Goal: Task Accomplishment & Management: Complete application form

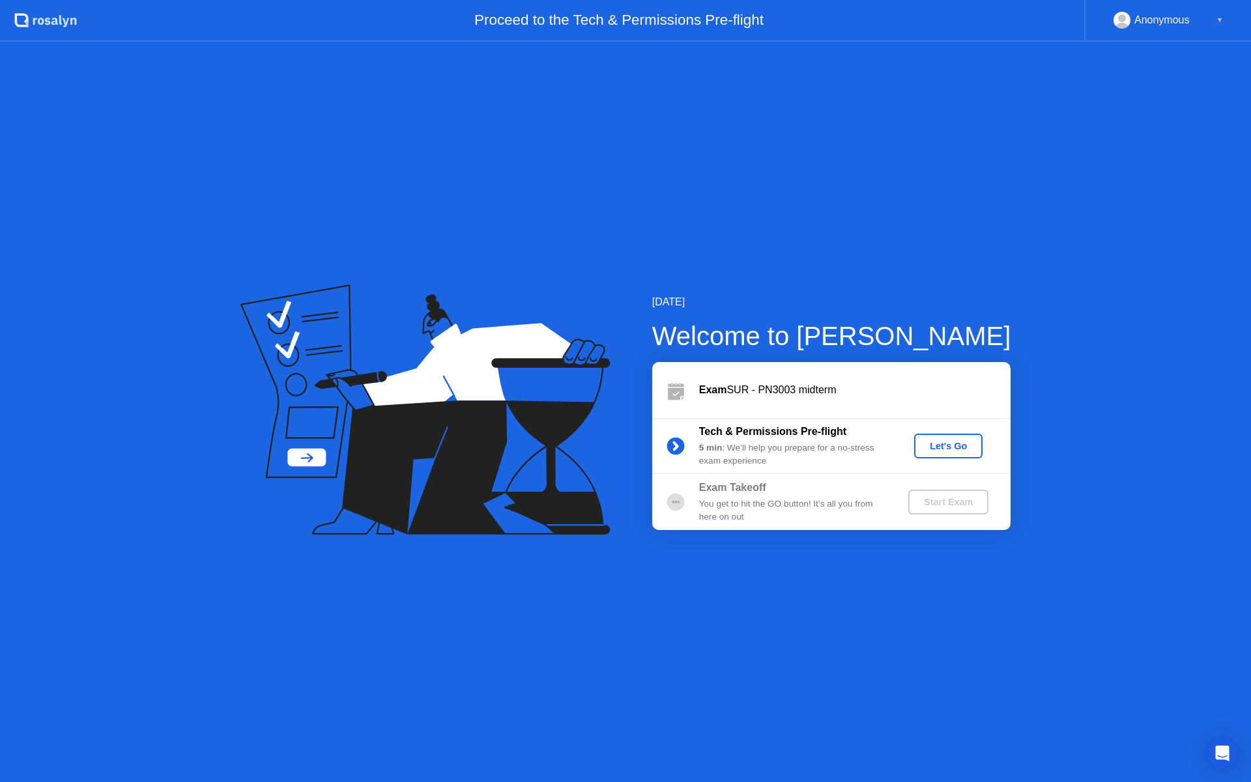
click at [940, 450] on div "Let's Go" at bounding box center [948, 446] width 58 height 10
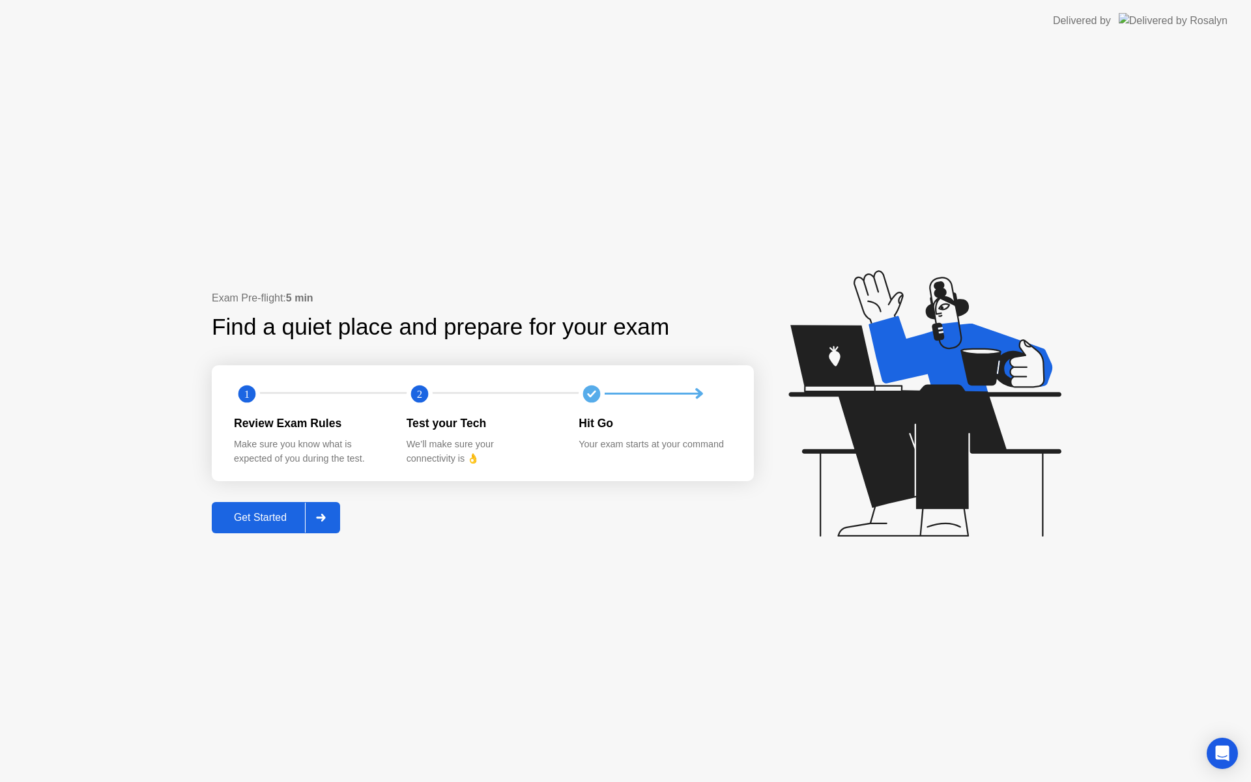
click at [336, 519] on div at bounding box center [320, 518] width 31 height 30
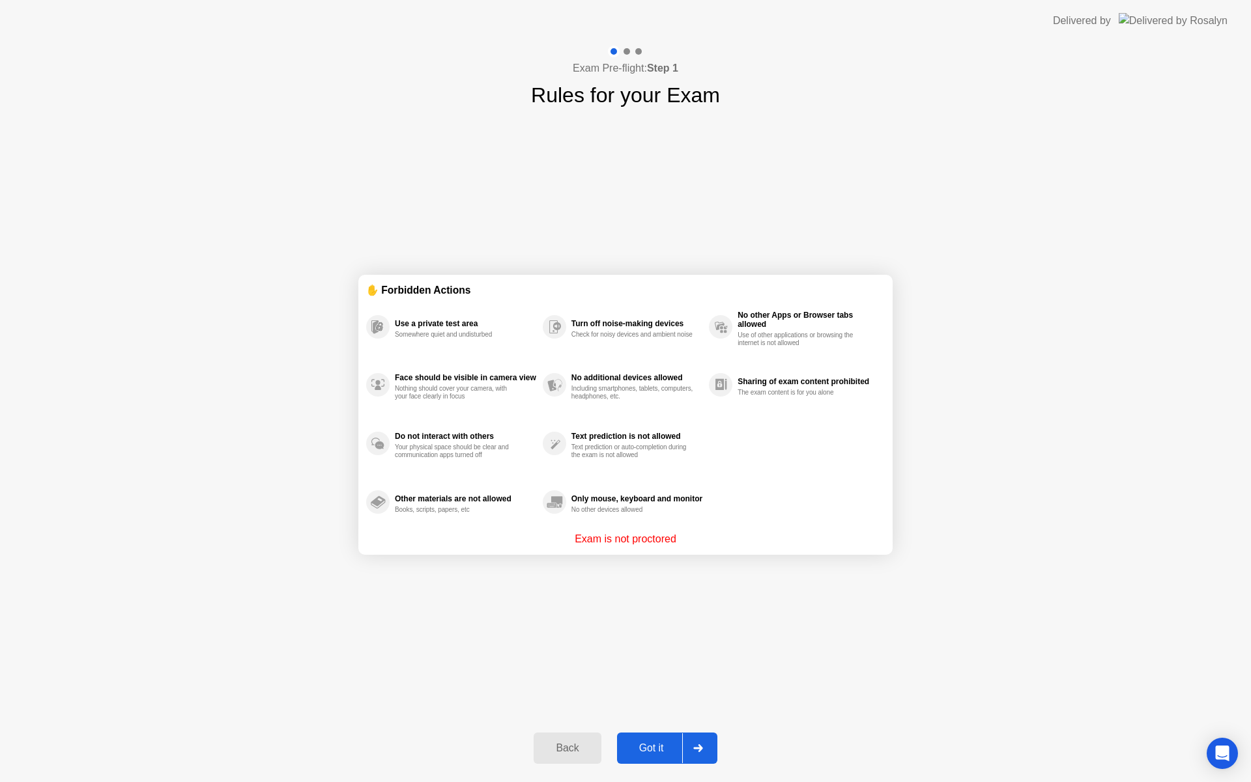
click at [700, 738] on div at bounding box center [697, 749] width 31 height 30
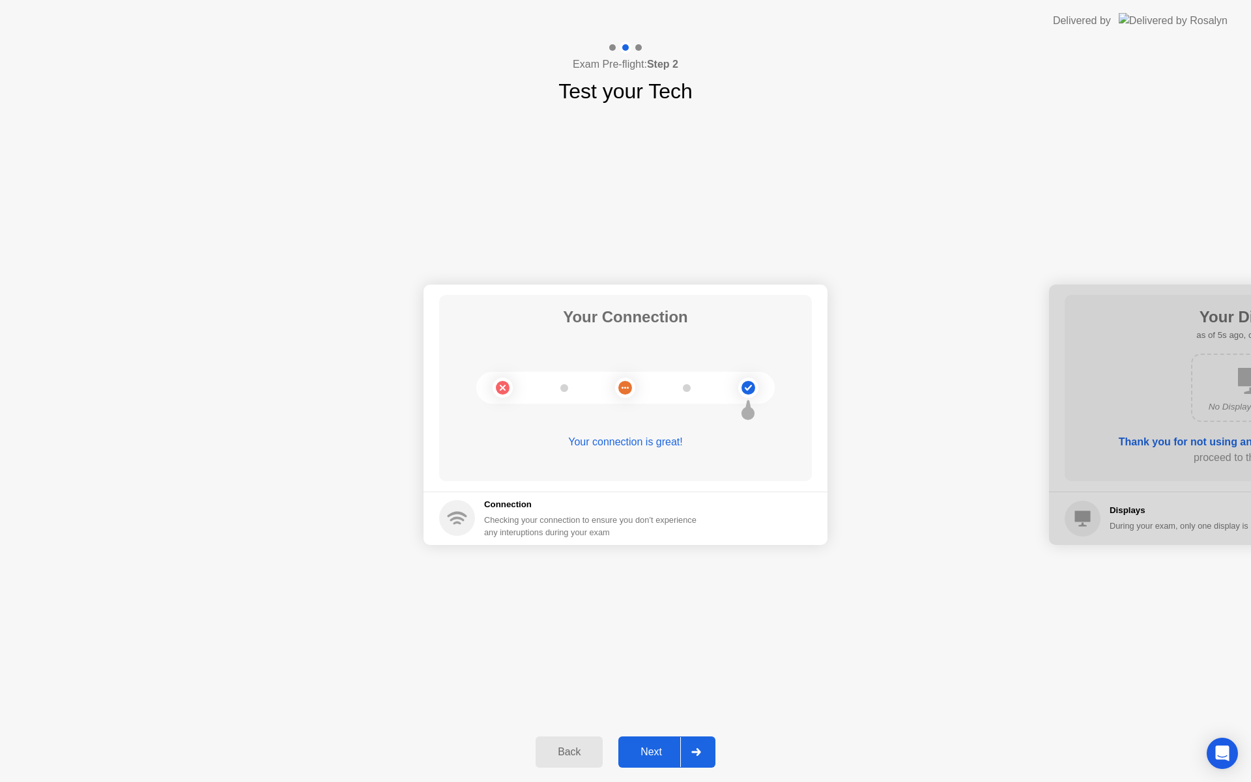
click at [687, 743] on div at bounding box center [695, 753] width 31 height 30
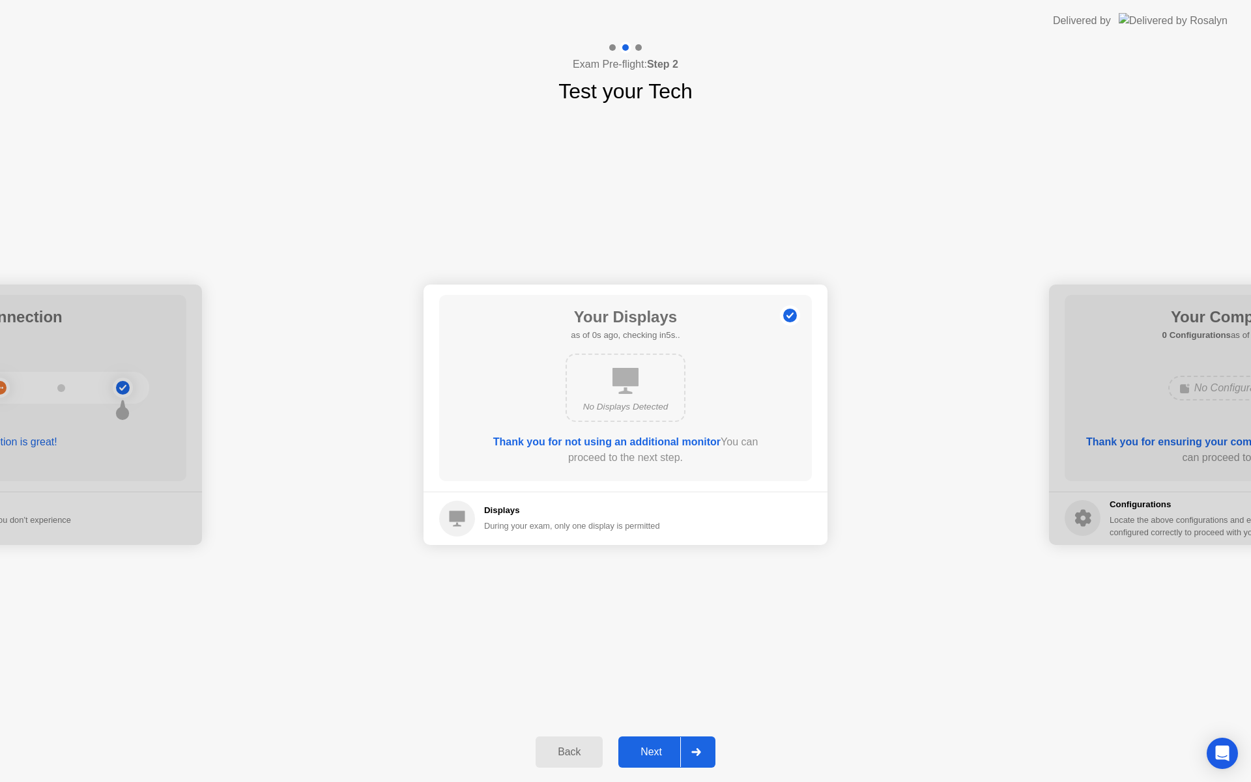
click at [687, 743] on div at bounding box center [695, 753] width 31 height 30
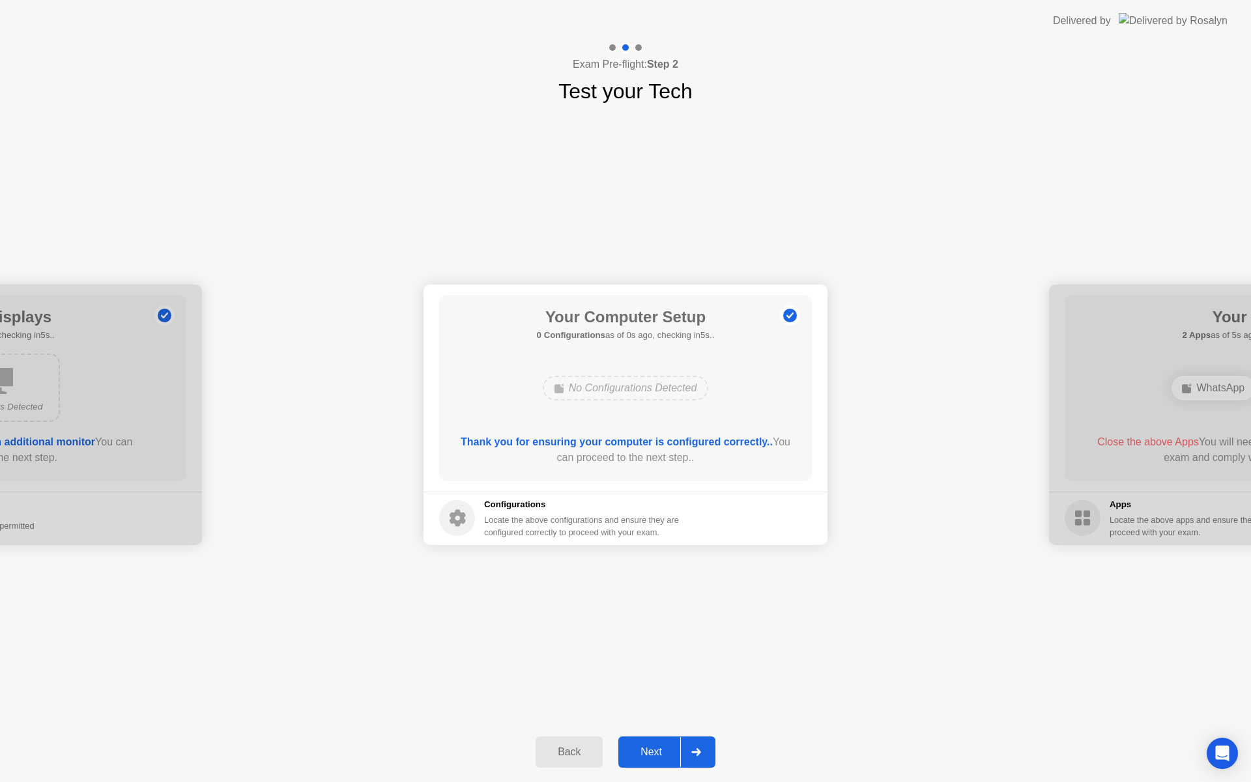
click at [687, 743] on div at bounding box center [695, 753] width 31 height 30
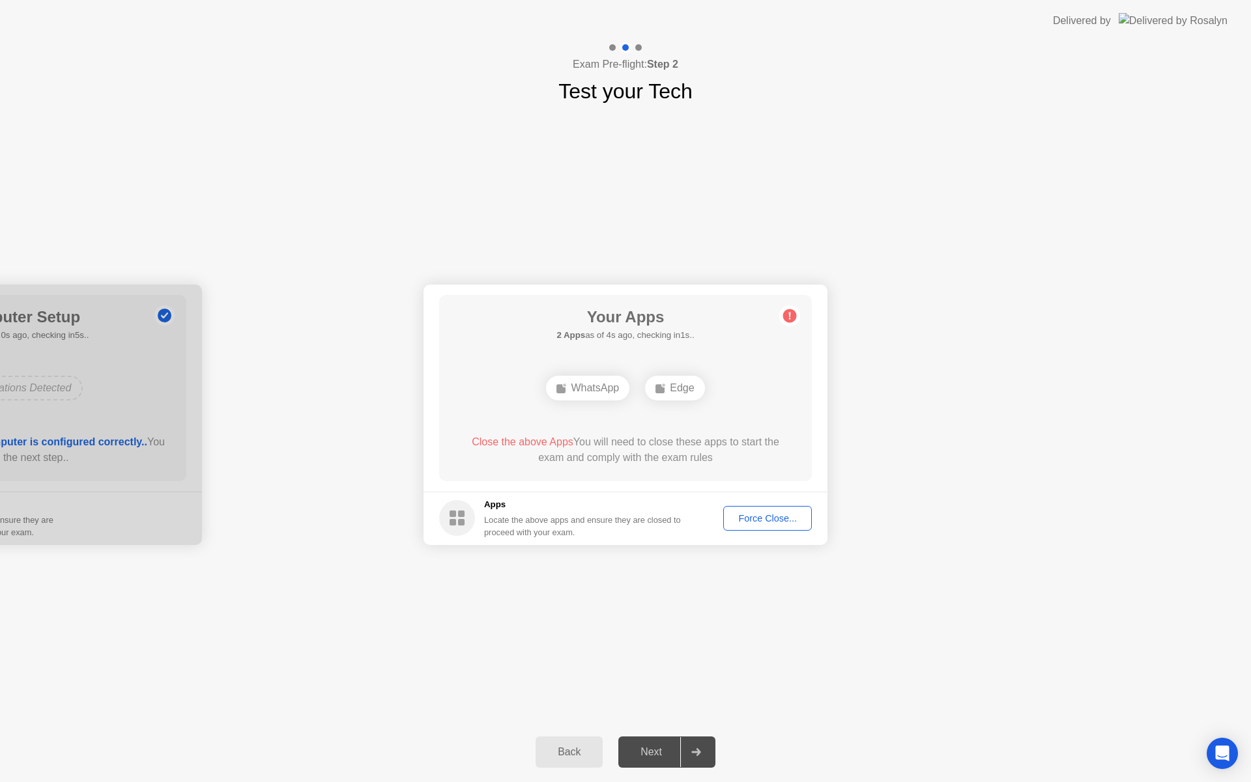
click at [775, 522] on div "Force Close..." at bounding box center [767, 518] width 79 height 10
click at [687, 748] on div at bounding box center [695, 753] width 31 height 30
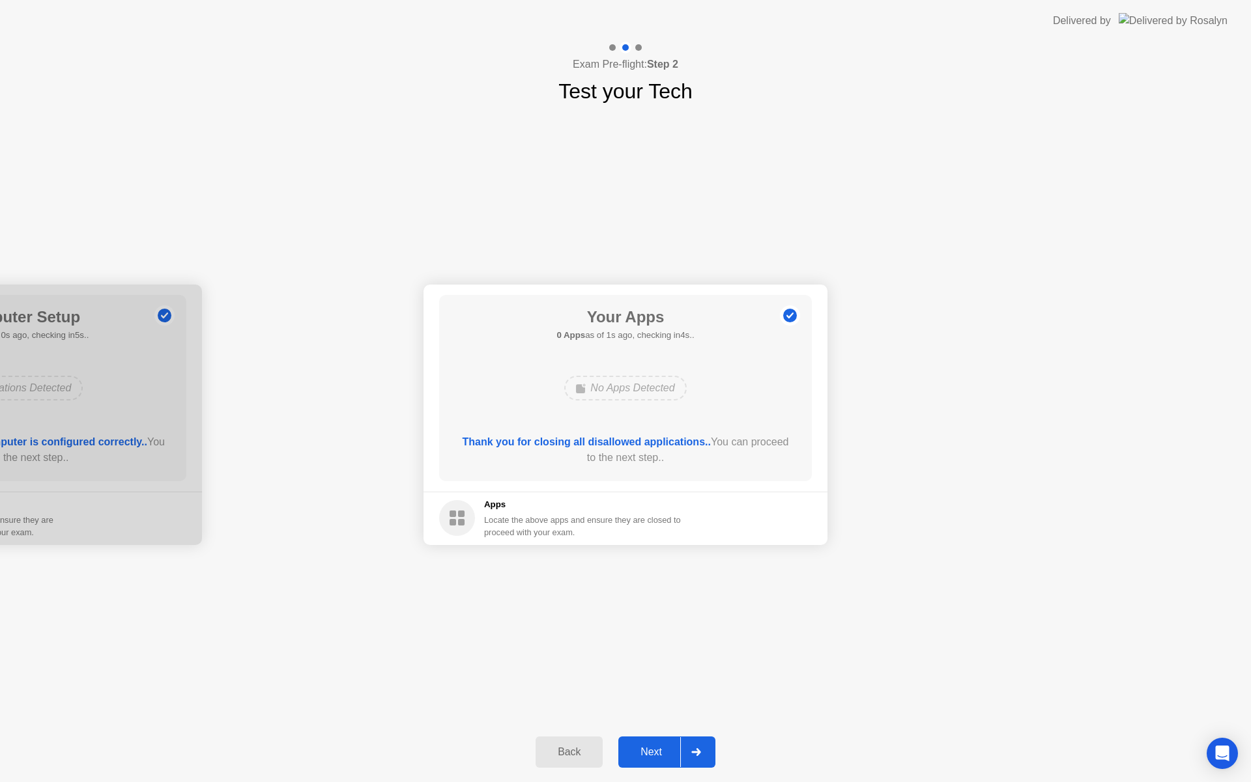
click at [696, 752] on icon at bounding box center [695, 753] width 9 height 8
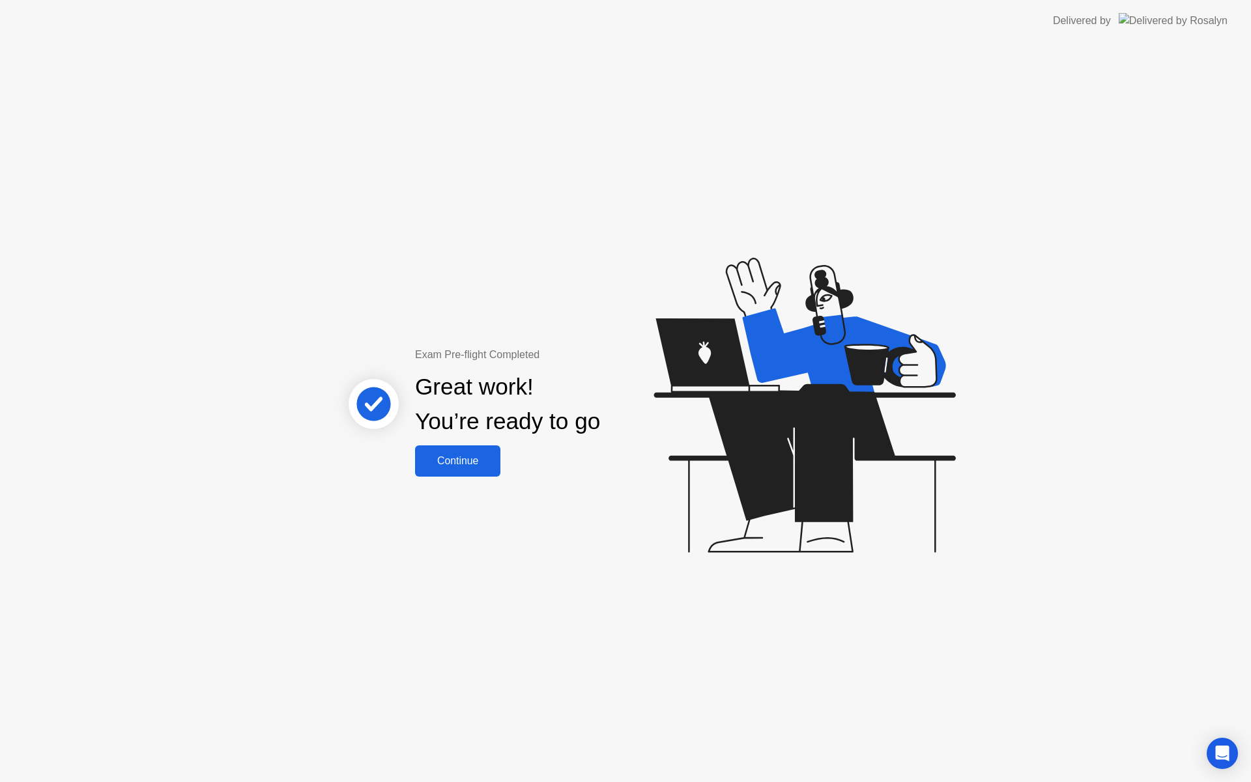
click at [474, 467] on div "Continue" at bounding box center [458, 461] width 78 height 12
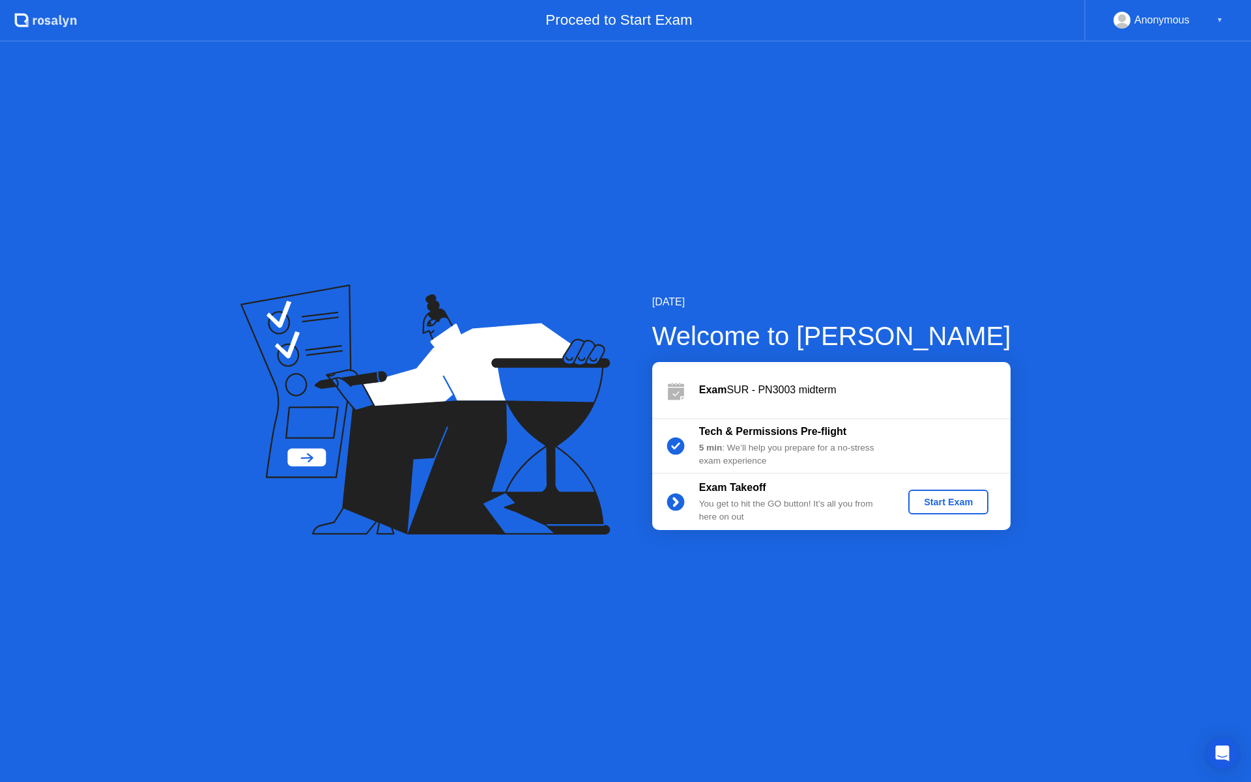
click at [946, 509] on button "Start Exam" at bounding box center [948, 502] width 80 height 25
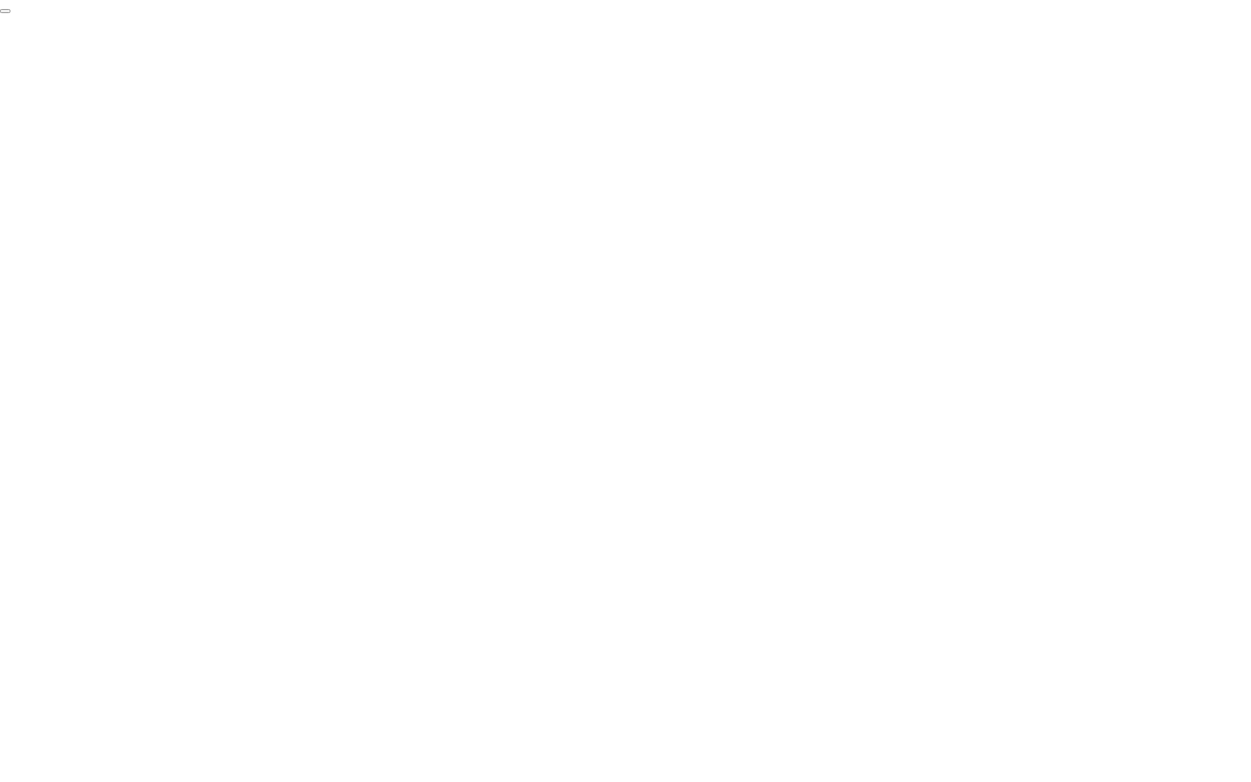
click div "End Proctoring Session"
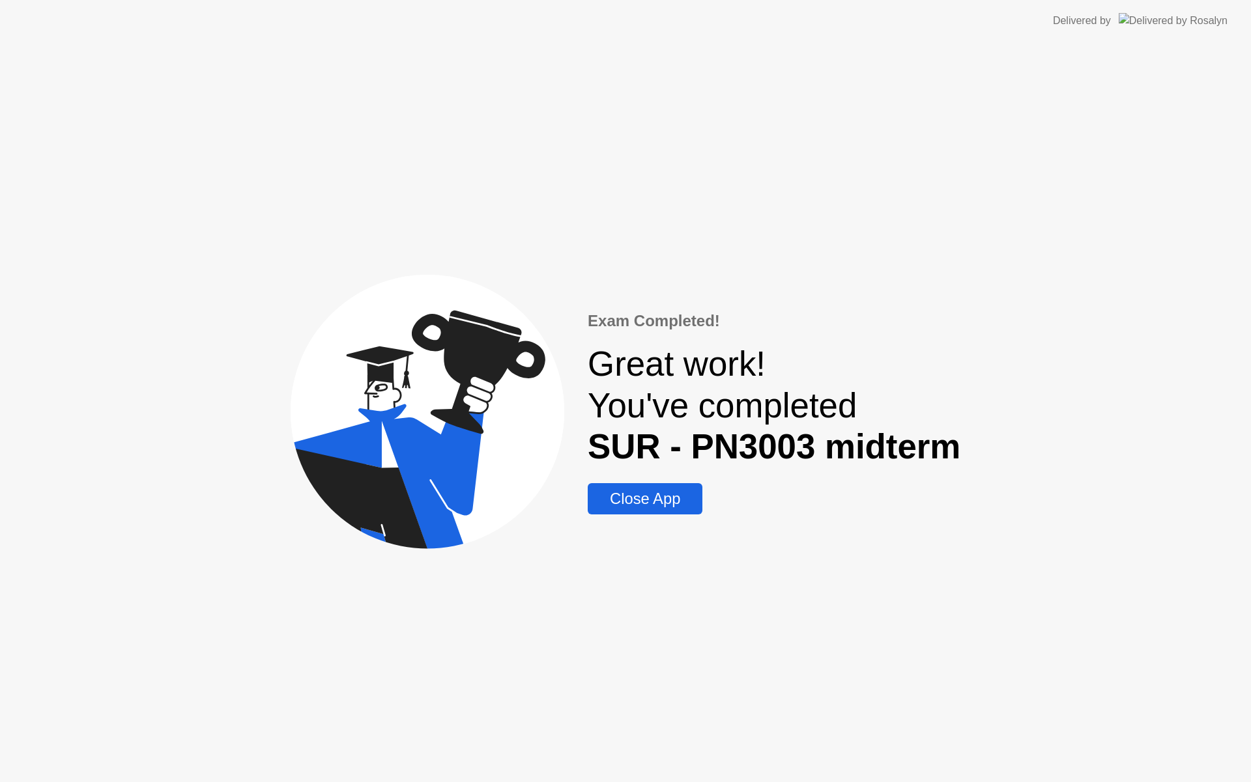
click at [687, 506] on div "Close App" at bounding box center [645, 499] width 107 height 18
